Goal: Check status: Check status

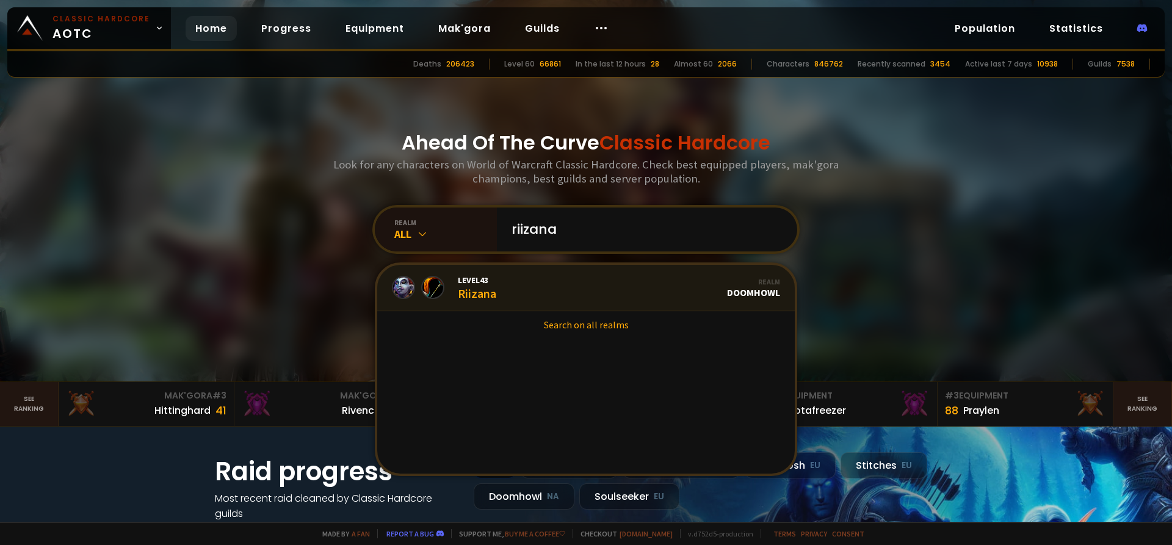
type input "riizana"
click at [529, 280] on link "Level 43 Riizana Realm Doomhowl" at bounding box center [586, 288] width 418 height 46
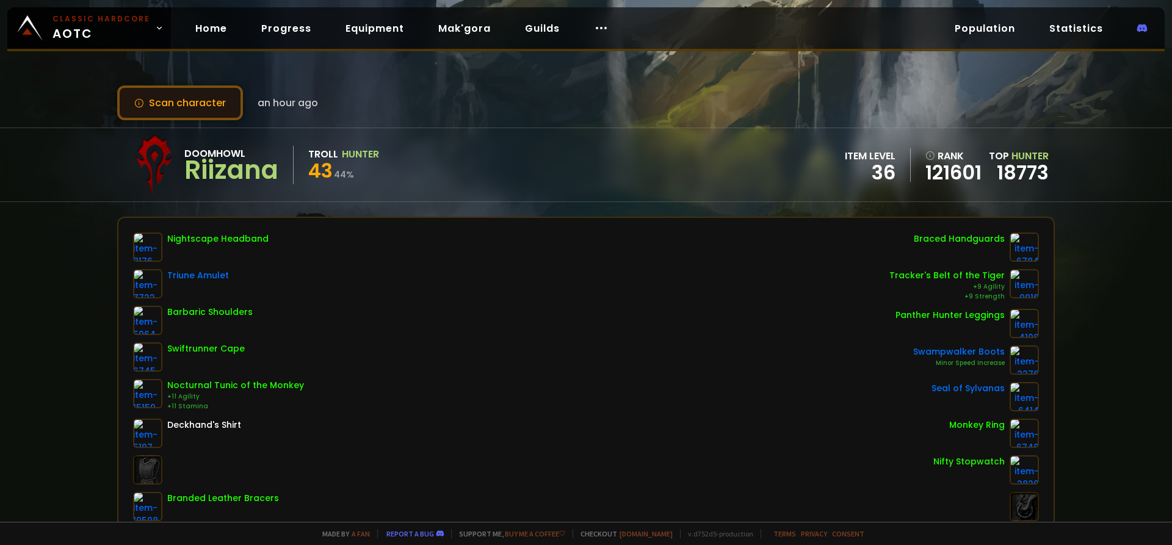
click at [228, 114] on button "Scan character" at bounding box center [180, 102] width 126 height 35
click at [219, 109] on button "Scan character" at bounding box center [180, 102] width 126 height 35
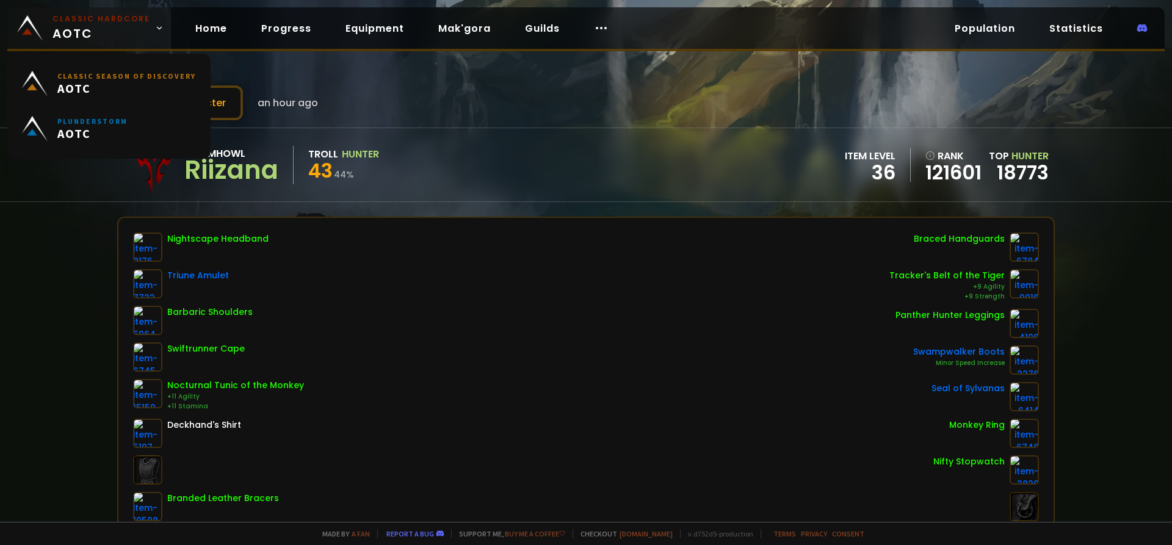
click at [95, 29] on span "Classic Hardcore AOTC" at bounding box center [102, 27] width 98 height 29
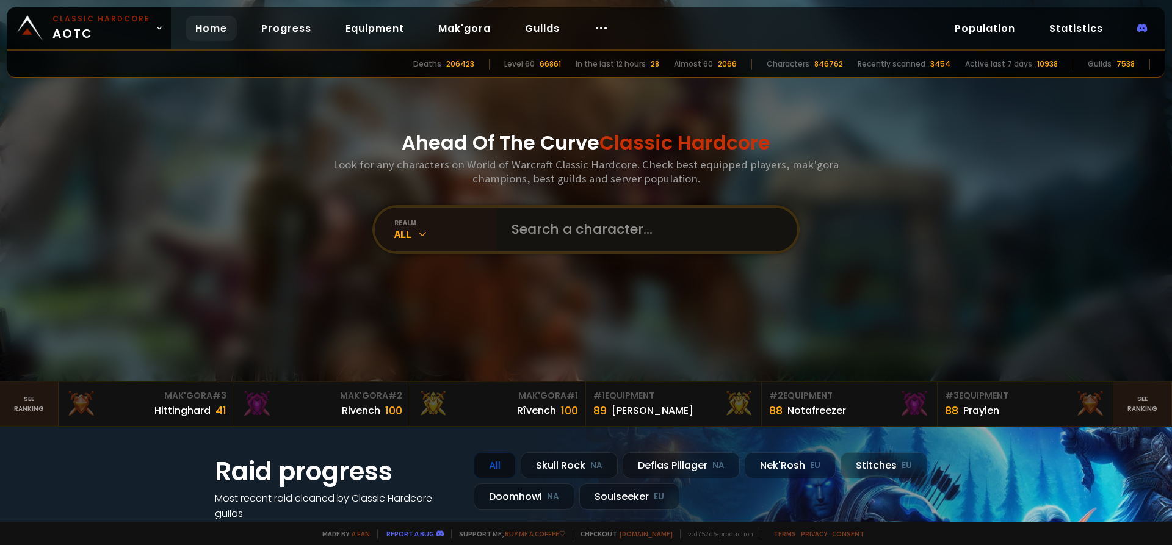
click at [561, 231] on input "text" at bounding box center [643, 230] width 278 height 44
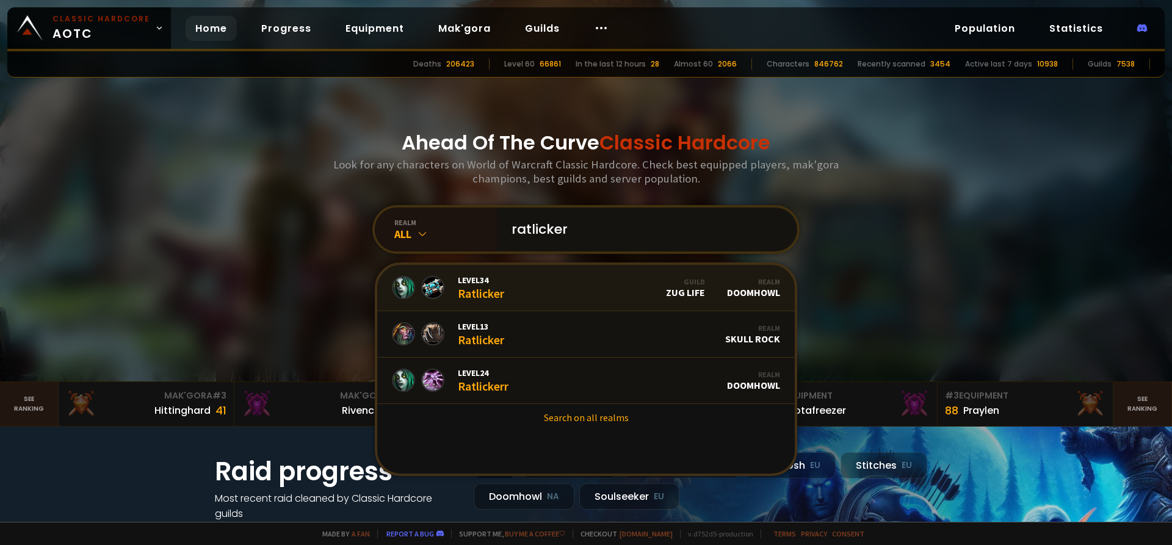
type input "ratlicker"
click at [514, 275] on link "Level 34 Ratlicker Guild Zug Life Realm Doomhowl" at bounding box center [586, 288] width 418 height 46
